Goal: Task Accomplishment & Management: Use online tool/utility

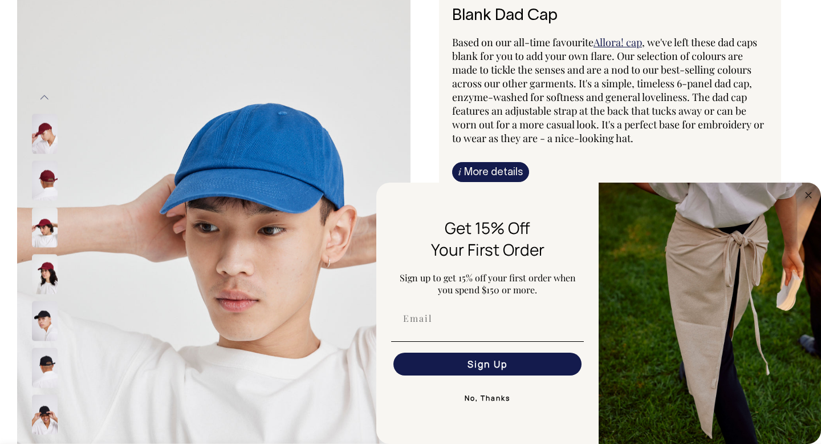
scroll to position [98, 0]
click at [490, 401] on button "No, Thanks" at bounding box center [487, 398] width 193 height 23
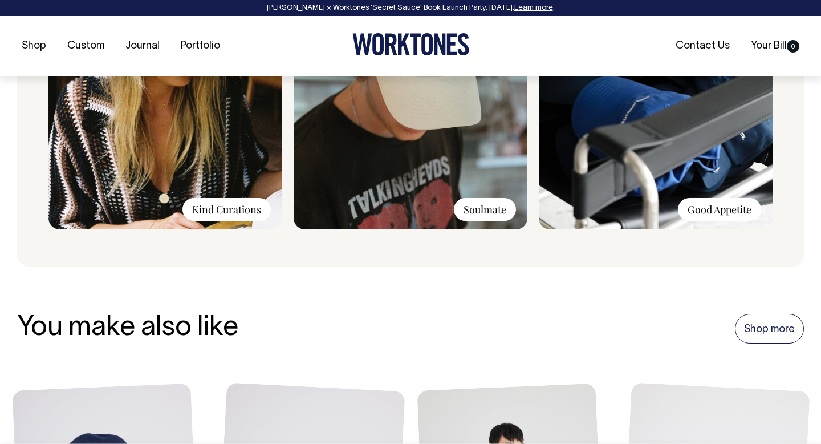
scroll to position [1027, 0]
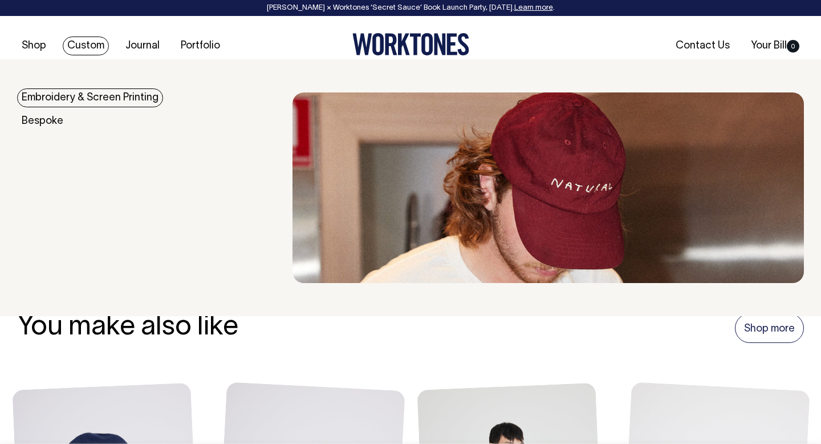
click at [90, 48] on link "Custom" at bounding box center [86, 45] width 46 height 19
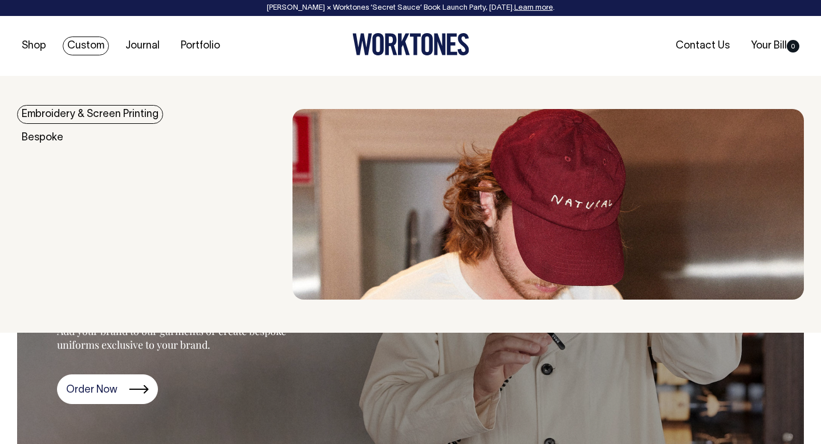
click at [80, 43] on link "Custom" at bounding box center [86, 45] width 46 height 19
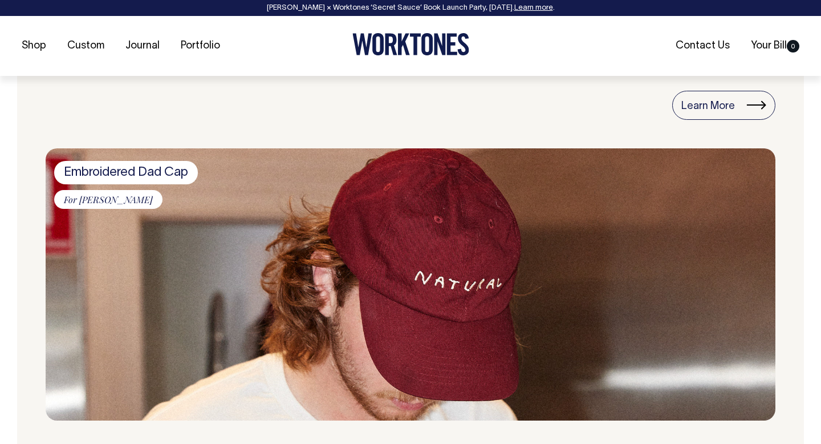
scroll to position [1205, 0]
